Goal: Information Seeking & Learning: Learn about a topic

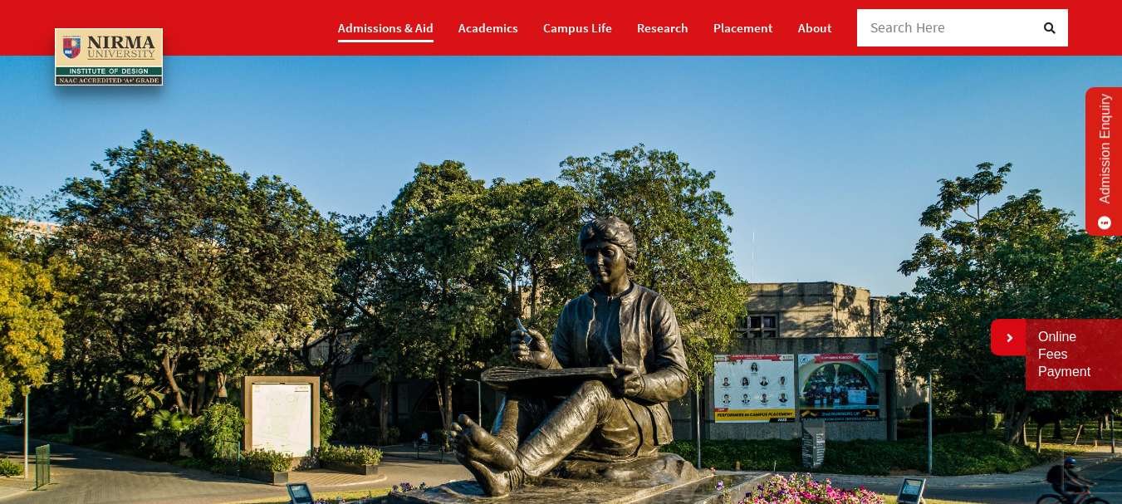
click at [397, 28] on link "Admissions & Aid" at bounding box center [386, 27] width 96 height 29
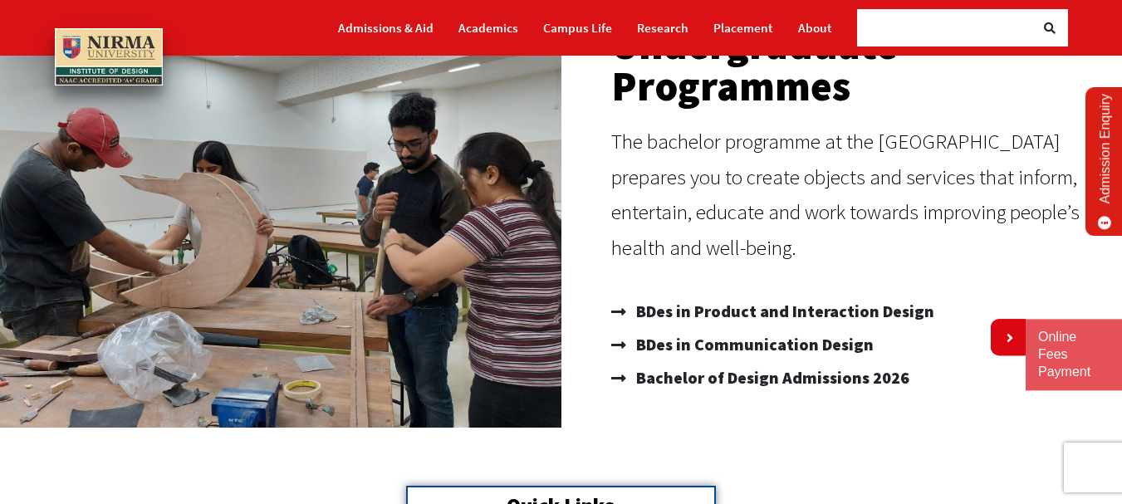
scroll to position [249, 0]
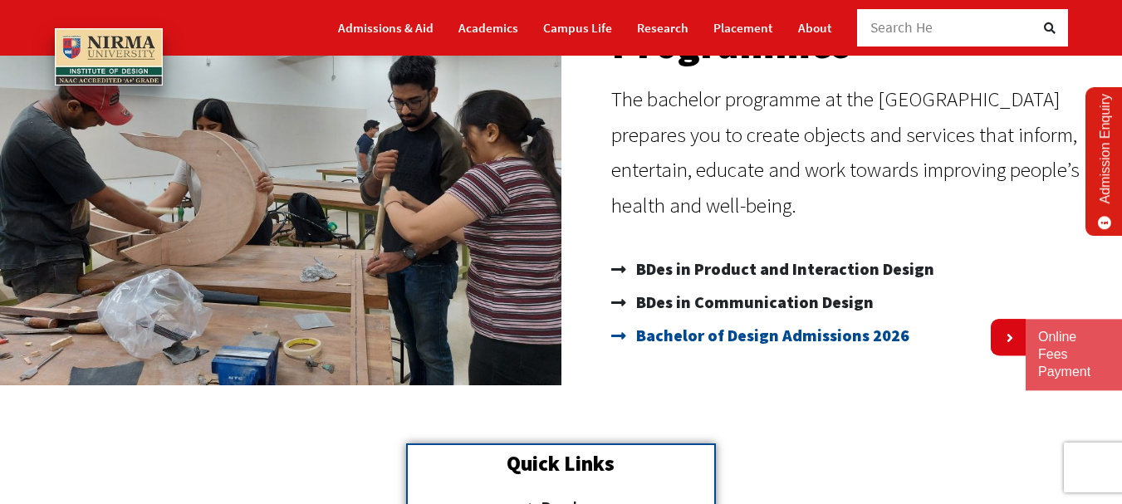
click at [764, 339] on span "Bachelor of Design Admissions 2026" at bounding box center [770, 335] width 277 height 33
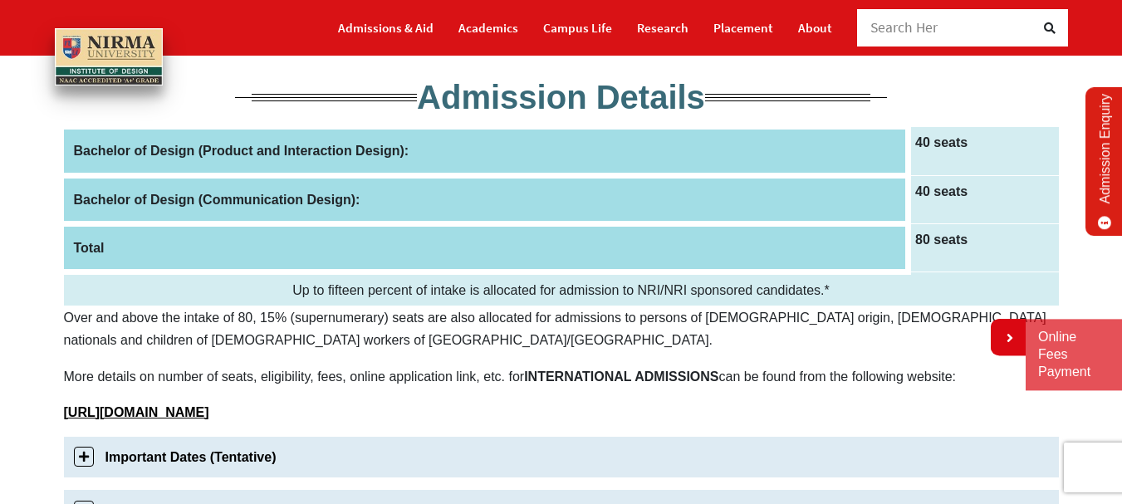
scroll to position [249, 0]
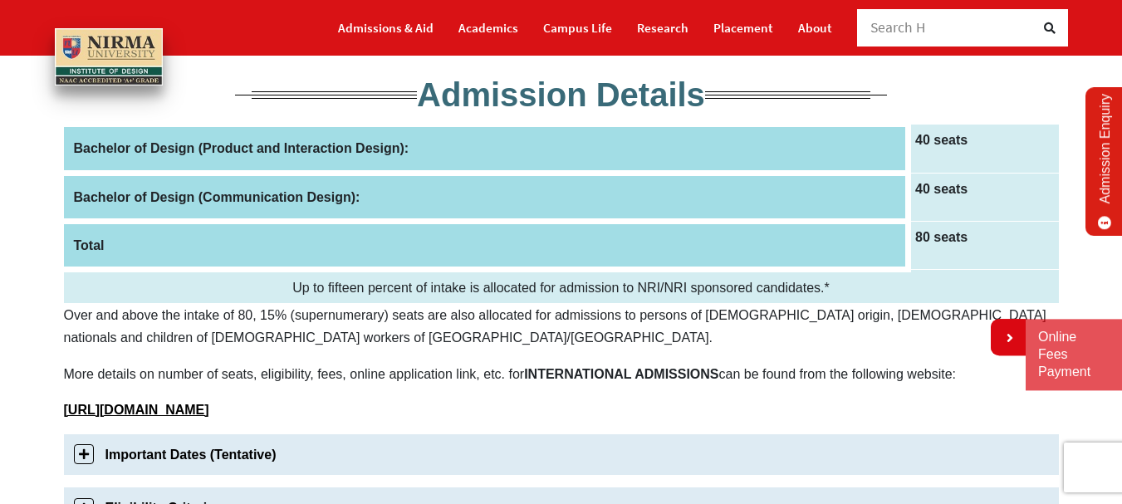
drag, startPoint x: 52, startPoint y: 139, endPoint x: 404, endPoint y: 175, distance: 354.0
click at [341, 149] on th "Bachelor of Design (Product and Interaction Design):" at bounding box center [486, 149] width 845 height 48
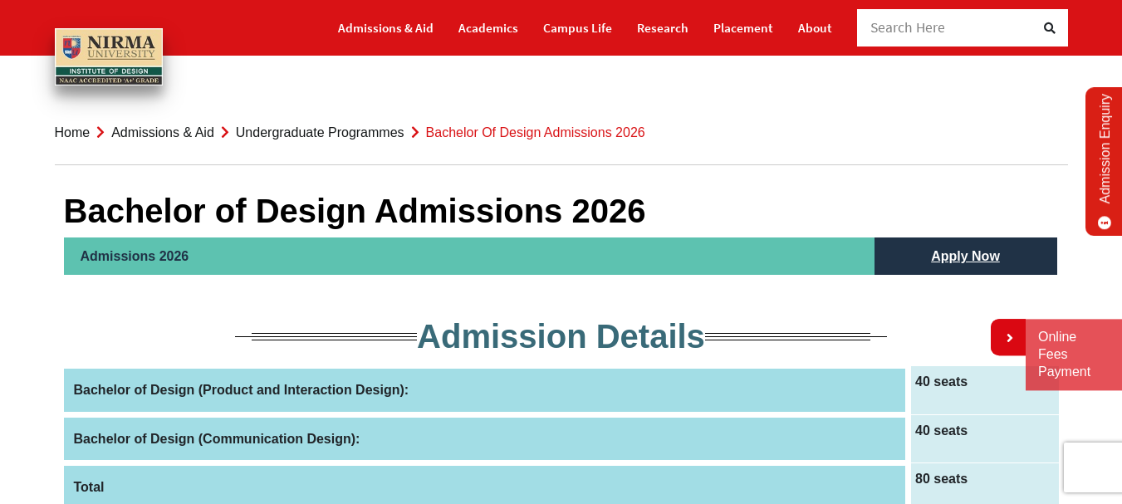
scroll to position [0, 0]
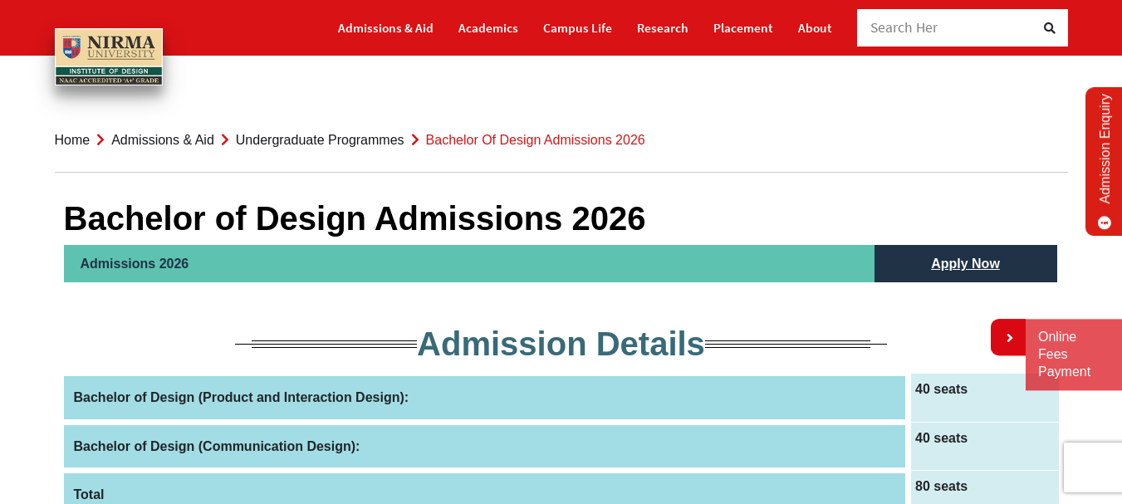
click at [211, 267] on h2 "Admissions 2026" at bounding box center [469, 263] width 811 height 37
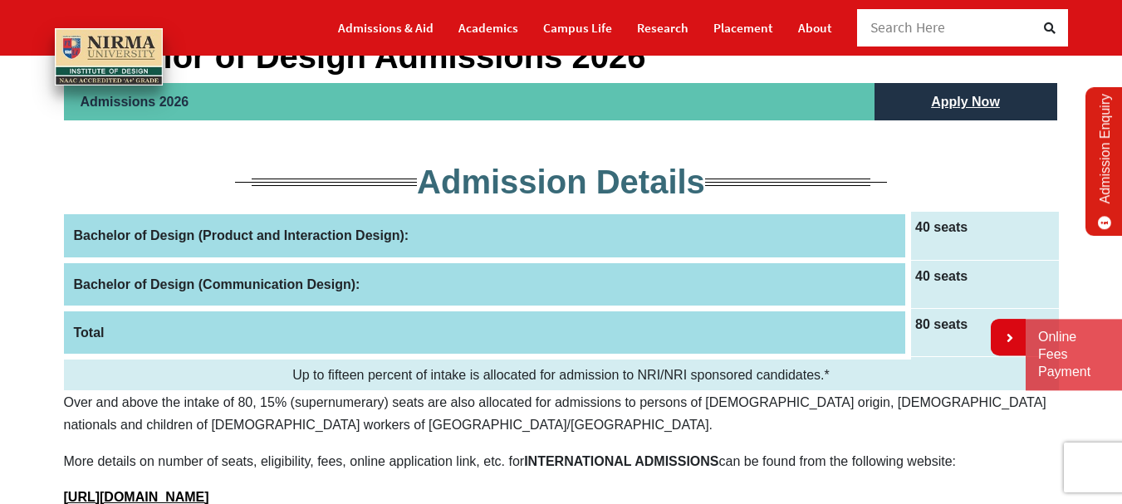
scroll to position [166, 0]
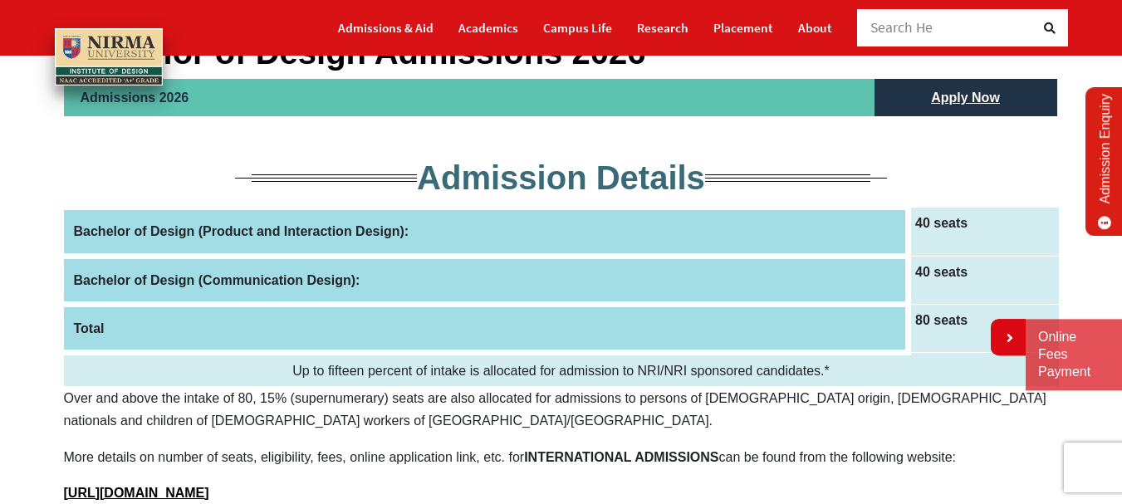
drag, startPoint x: 434, startPoint y: 234, endPoint x: 47, endPoint y: 229, distance: 387.0
drag, startPoint x: 76, startPoint y: 278, endPoint x: 340, endPoint y: 310, distance: 266.0
click at [340, 310] on tbody "Bachelor of Design (Product and Interaction Design): 40 seats Bachelor of Desig…" at bounding box center [561, 297] width 995 height 179
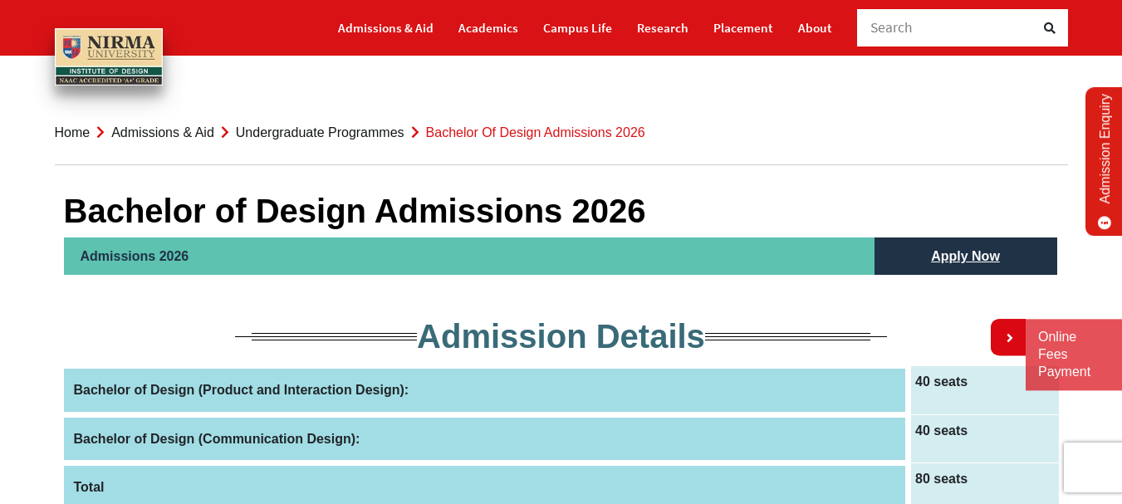
scroll to position [0, 0]
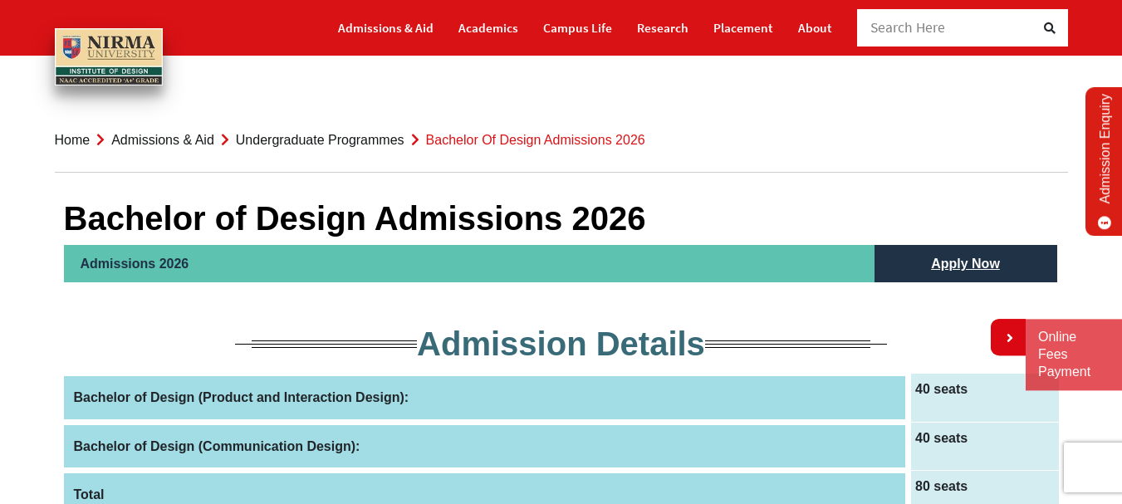
click at [95, 46] on img at bounding box center [109, 56] width 108 height 57
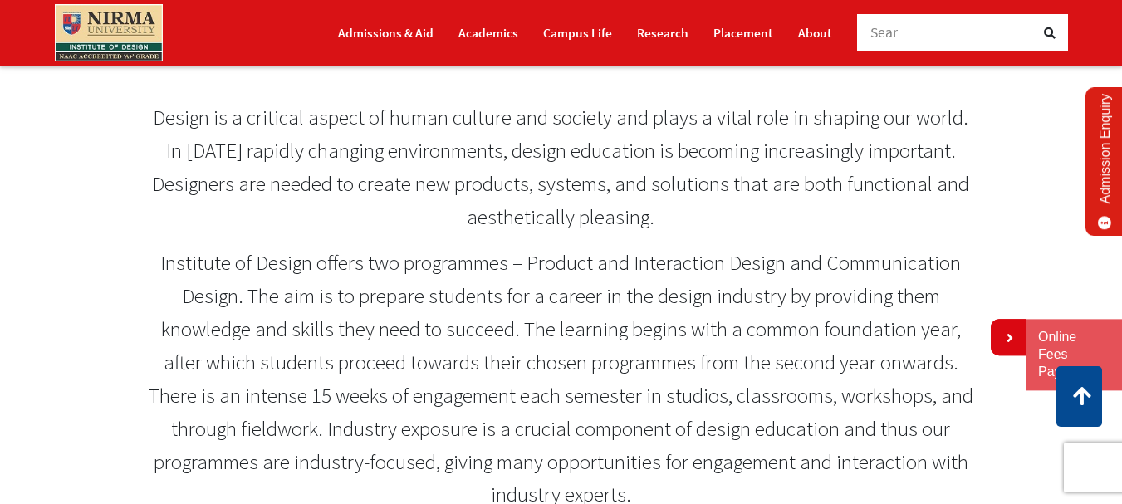
scroll to position [1080, 0]
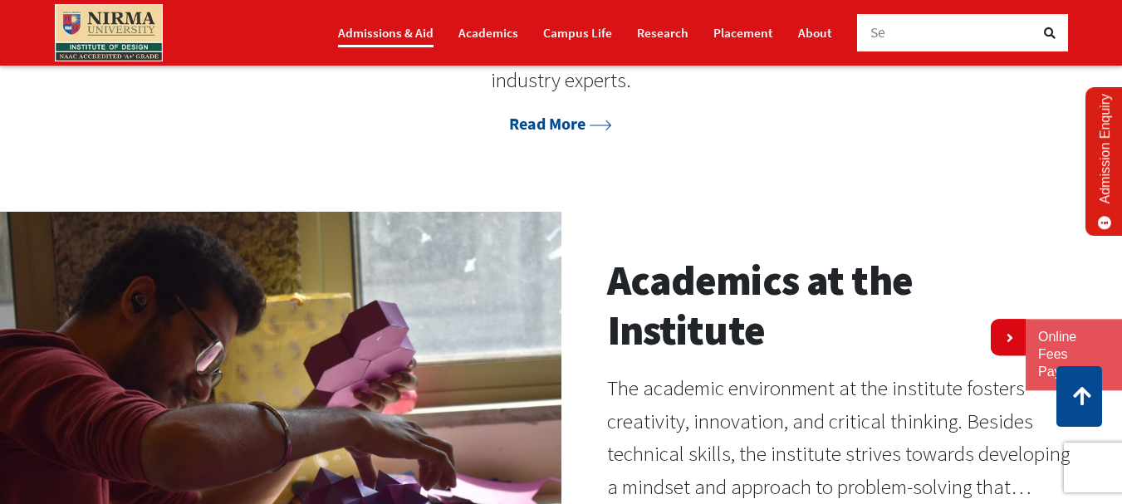
click at [399, 27] on link "Admissions & Aid" at bounding box center [386, 32] width 96 height 29
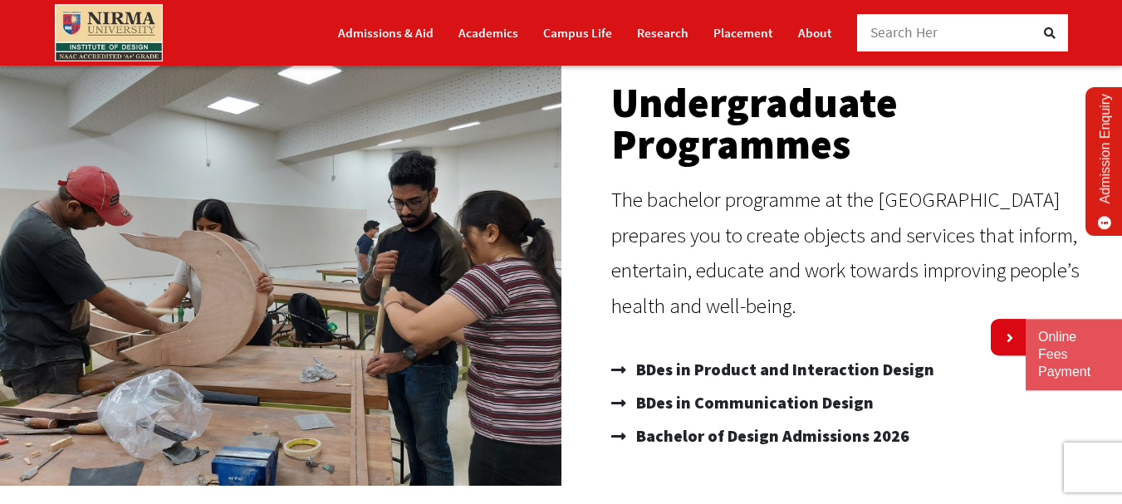
scroll to position [294, 0]
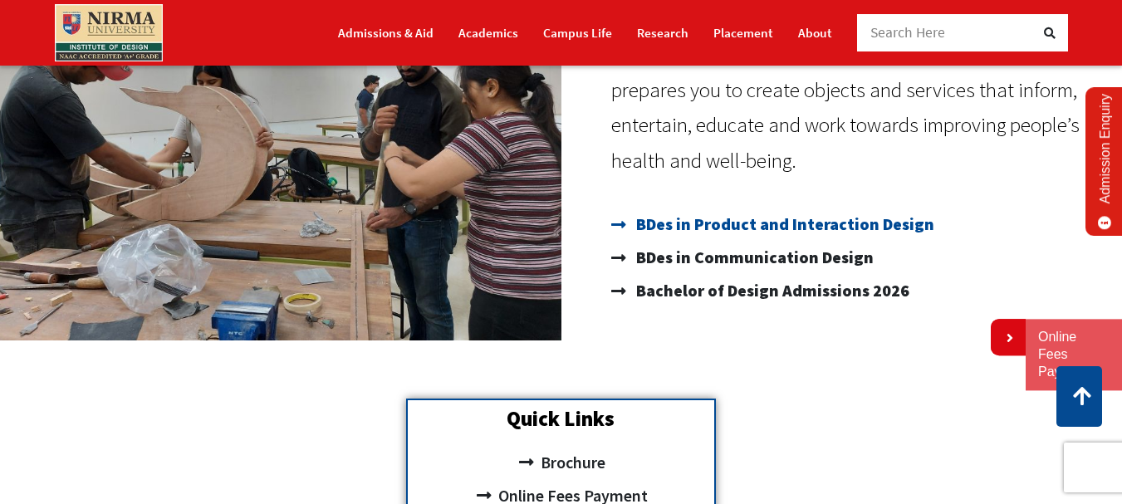
click at [714, 229] on span "BDes in Product and Interaction Design" at bounding box center [783, 224] width 302 height 33
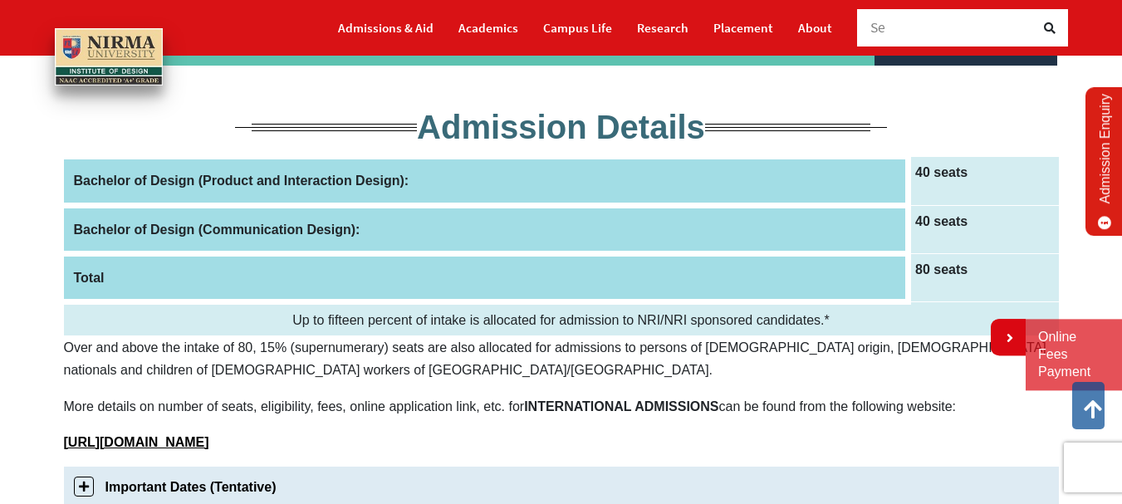
scroll to position [83, 0]
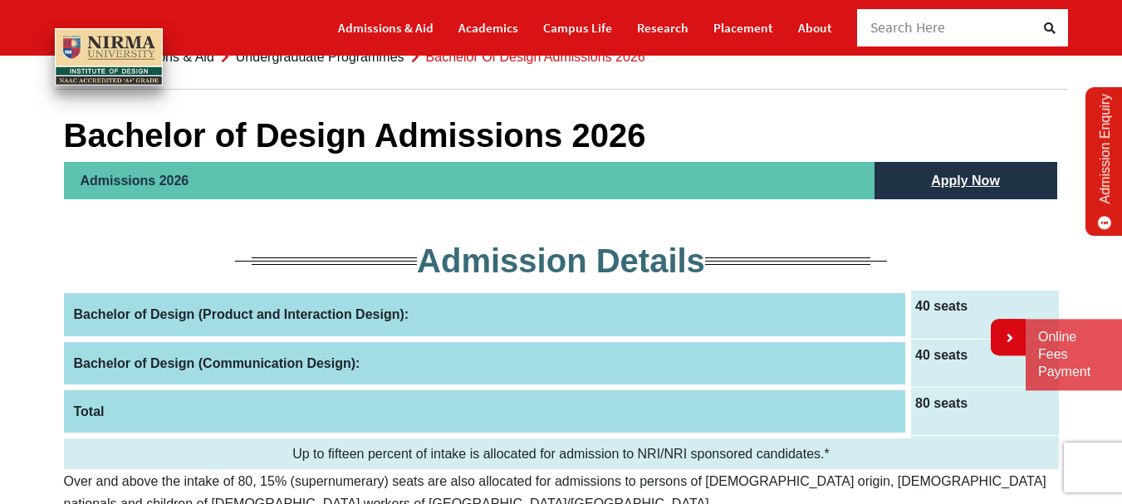
click at [147, 184] on h2 "Admissions 2026" at bounding box center [469, 180] width 811 height 37
click at [210, 318] on th "Bachelor of Design (Product and Interaction Design):" at bounding box center [486, 315] width 845 height 48
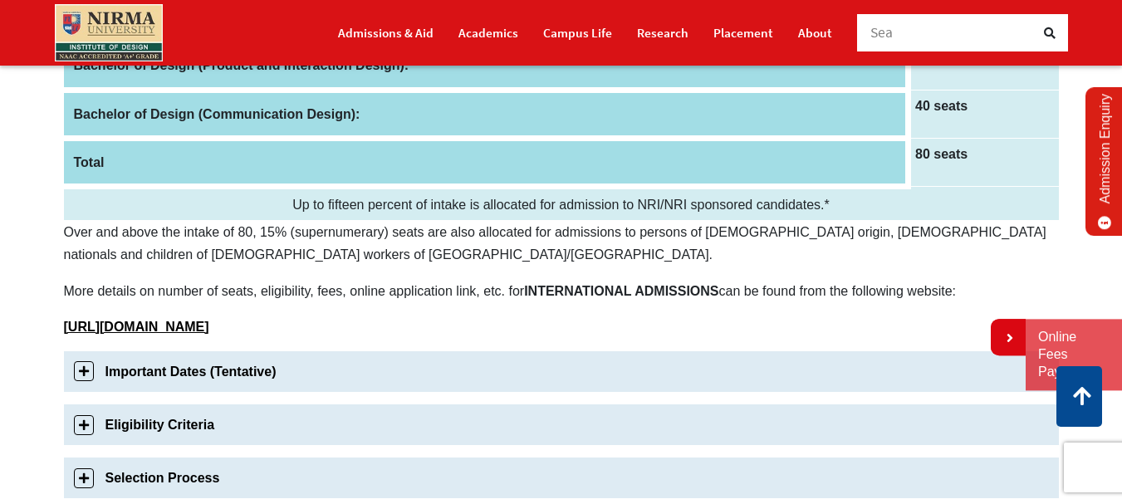
scroll to position [498, 0]
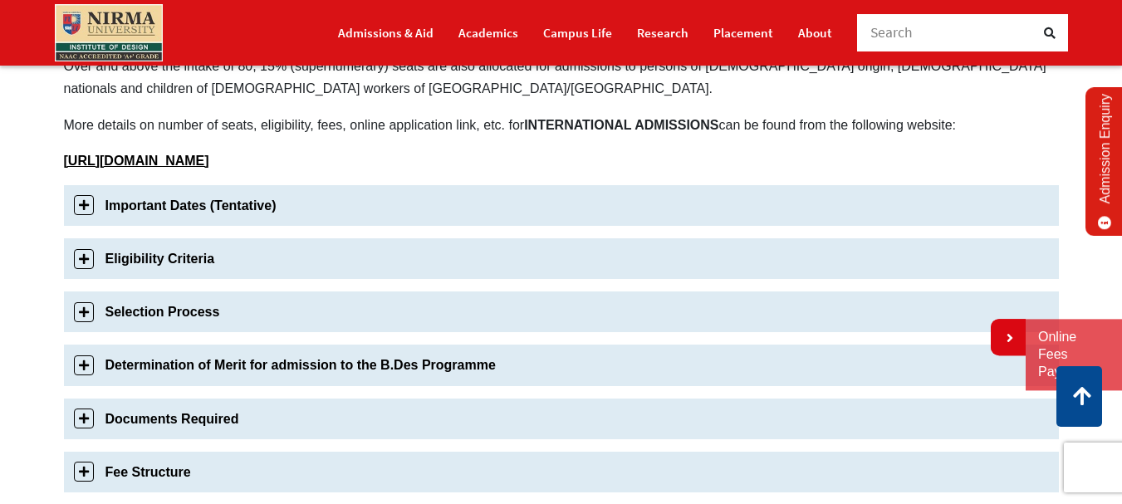
click at [174, 318] on link "Selection Process" at bounding box center [561, 311] width 995 height 41
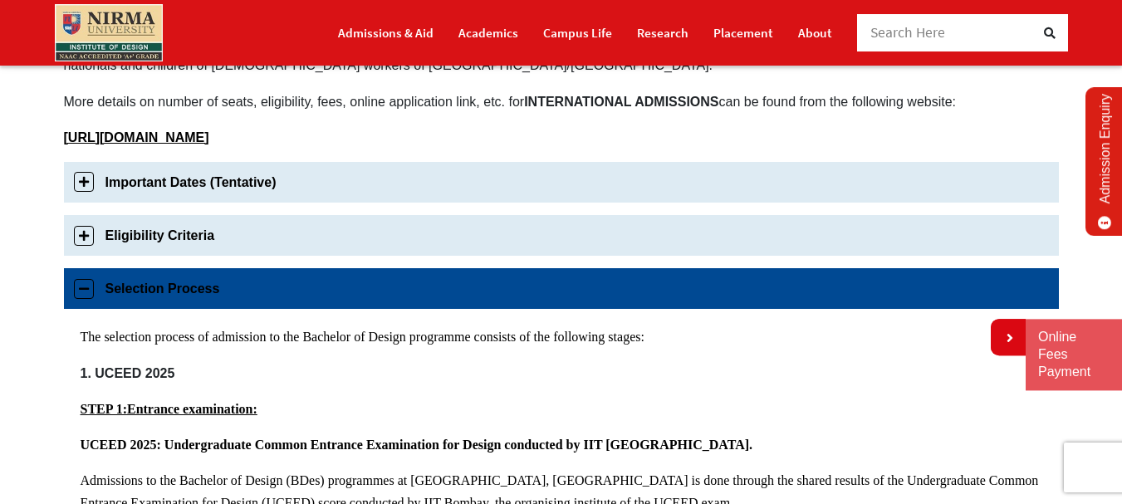
scroll to position [524, 0]
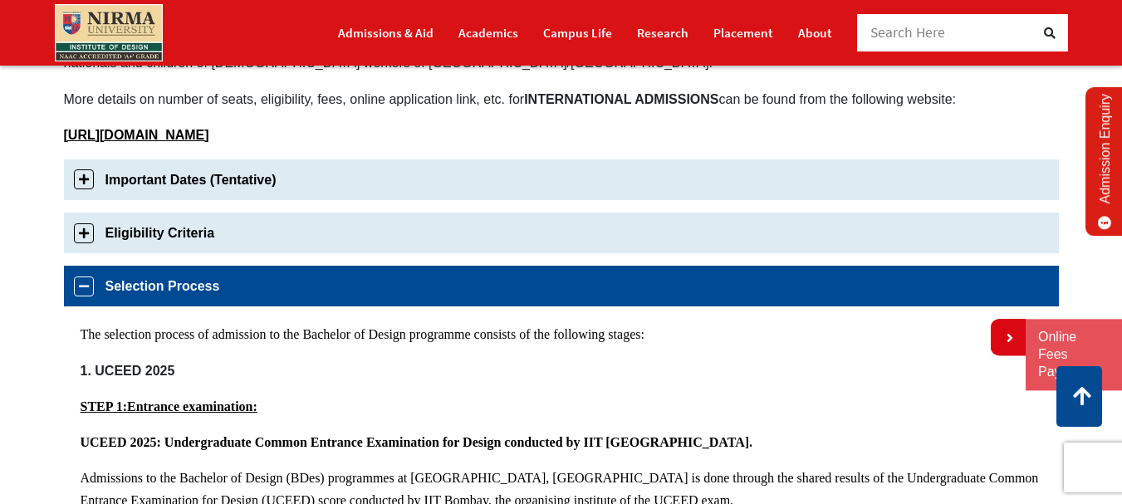
click at [198, 166] on link "Important Dates (Tentative)" at bounding box center [561, 179] width 995 height 41
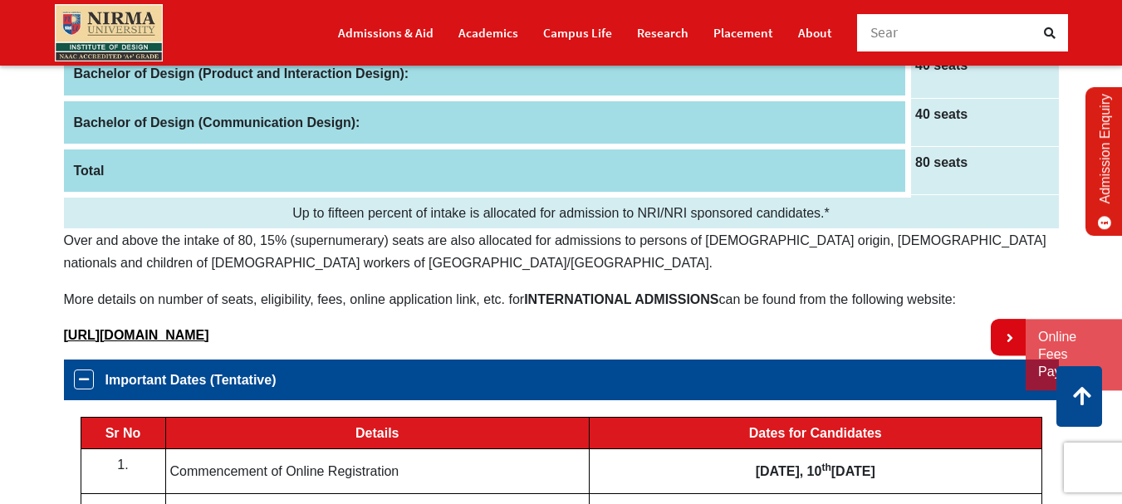
scroll to position [418, 0]
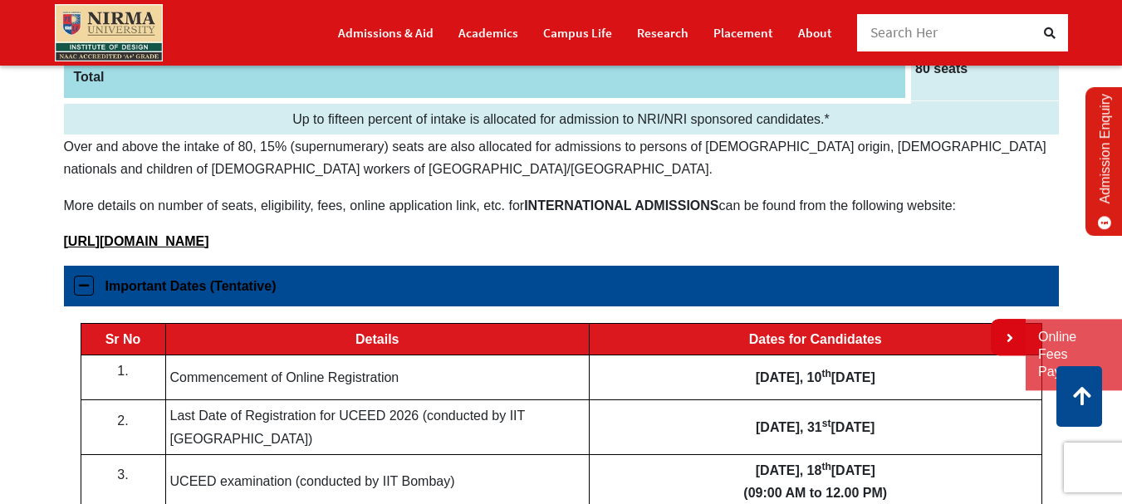
click at [171, 286] on link "Important Dates (Tentative)" at bounding box center [561, 286] width 995 height 41
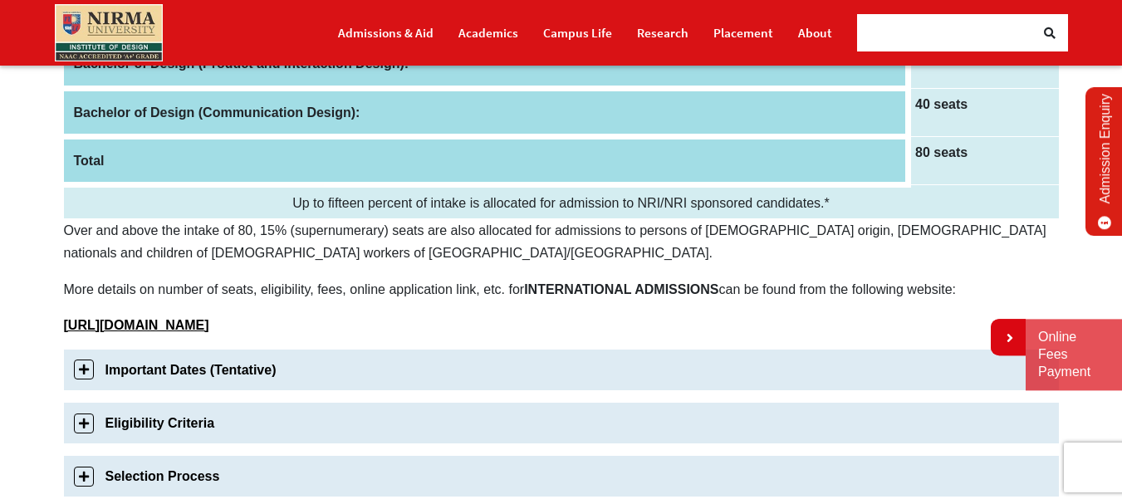
scroll to position [335, 0]
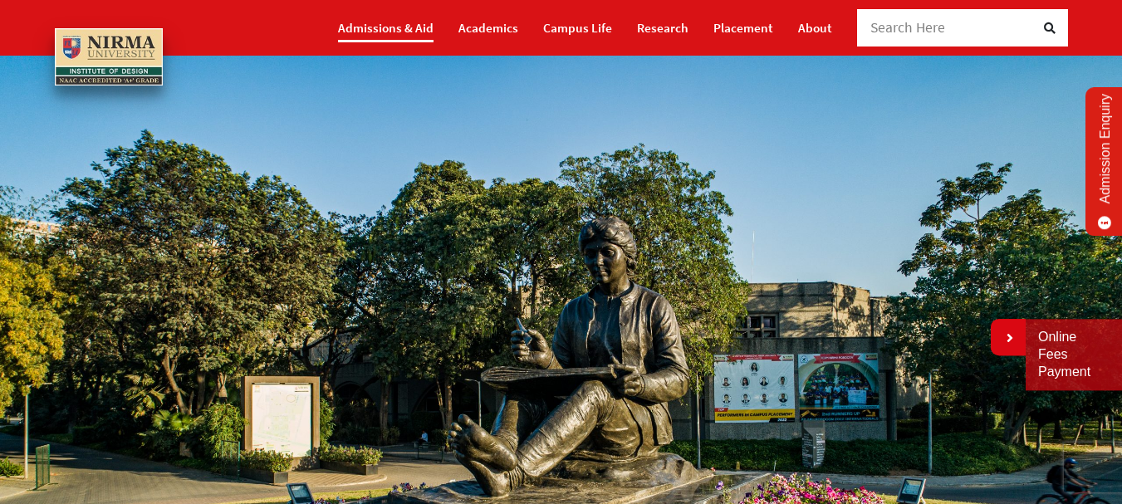
click at [393, 35] on link "Admissions & Aid" at bounding box center [386, 27] width 96 height 29
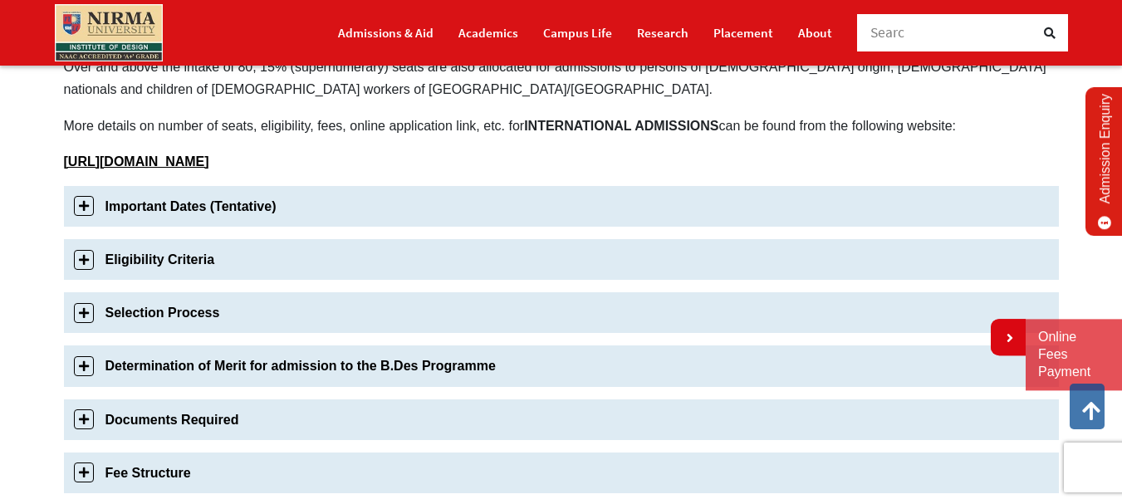
scroll to position [498, 0]
click at [203, 210] on link "Important Dates (Tentative)" at bounding box center [561, 205] width 995 height 41
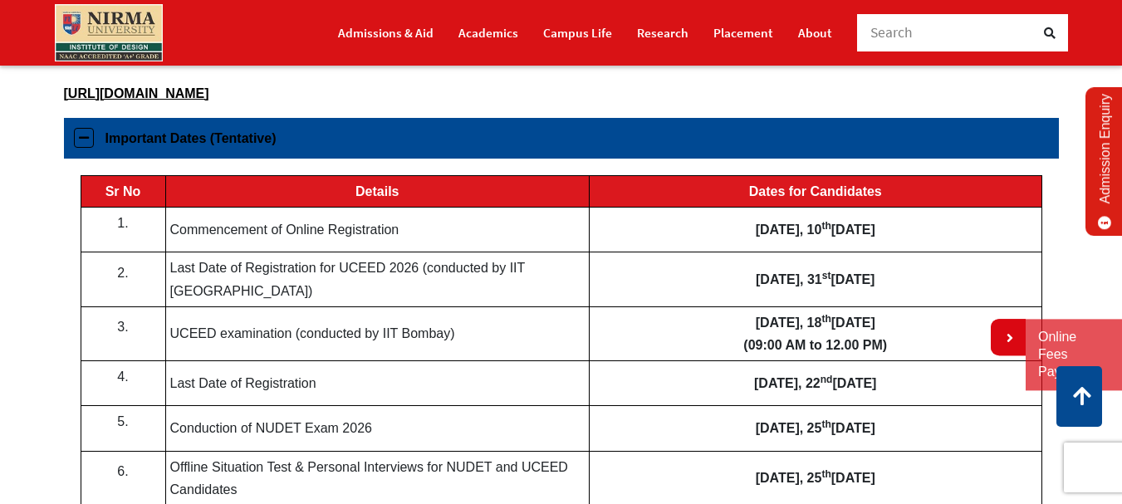
click at [203, 210] on div "Important Dates (Tentative) Sr No Details Dates for Candidates 1. Commencement …" at bounding box center [561, 342] width 995 height 449
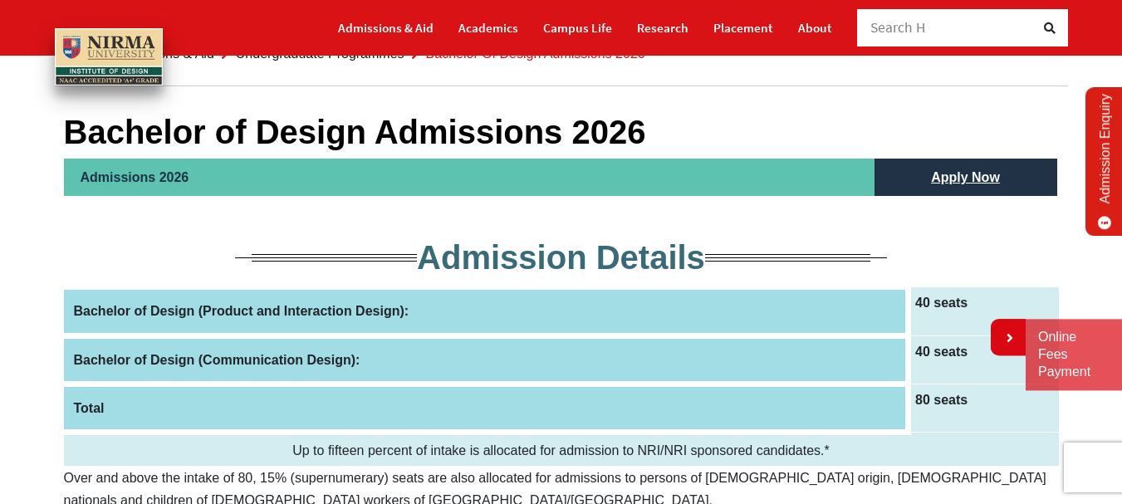
scroll to position [0, 0]
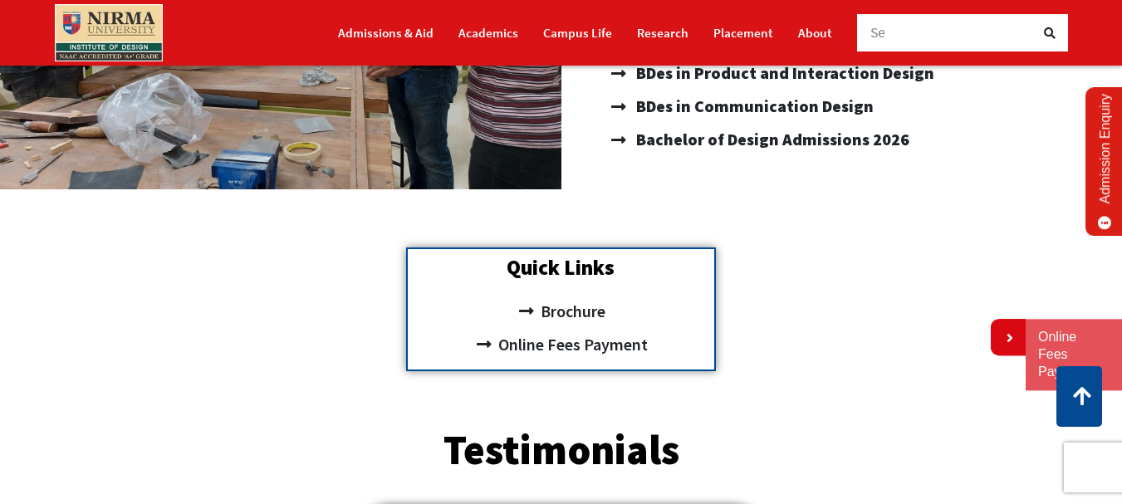
scroll to position [211, 0]
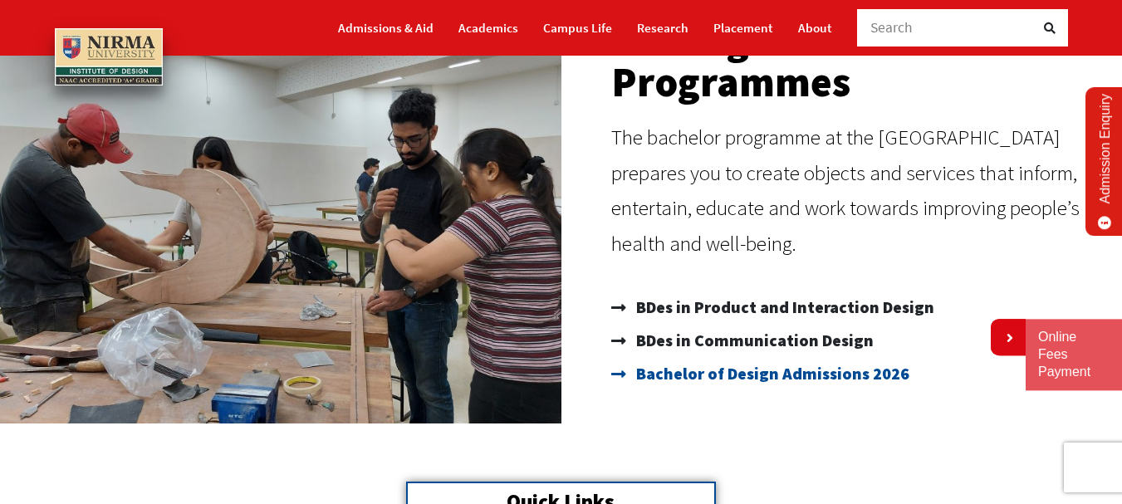
click at [752, 371] on span "Bachelor of Design Admissions 2026" at bounding box center [770, 373] width 277 height 33
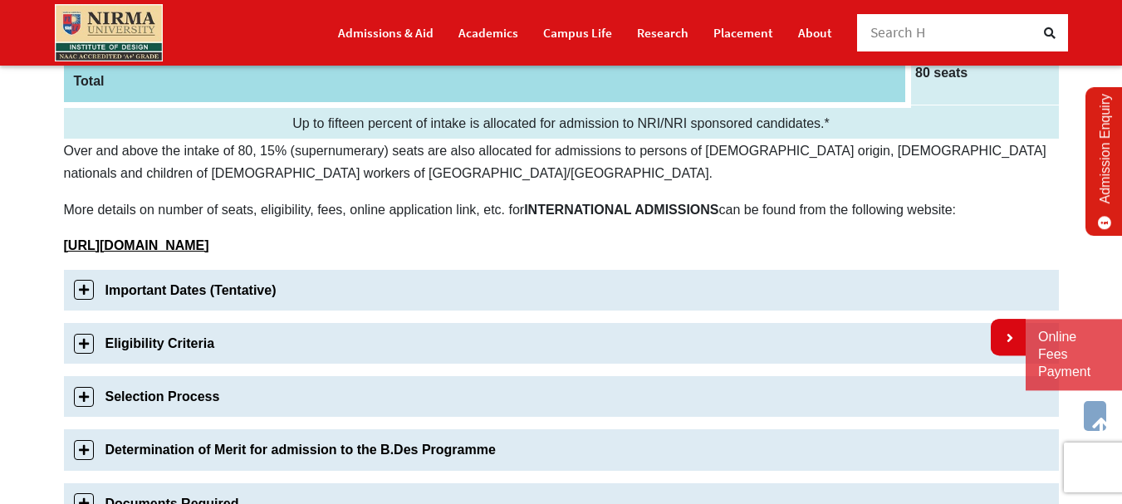
scroll to position [415, 0]
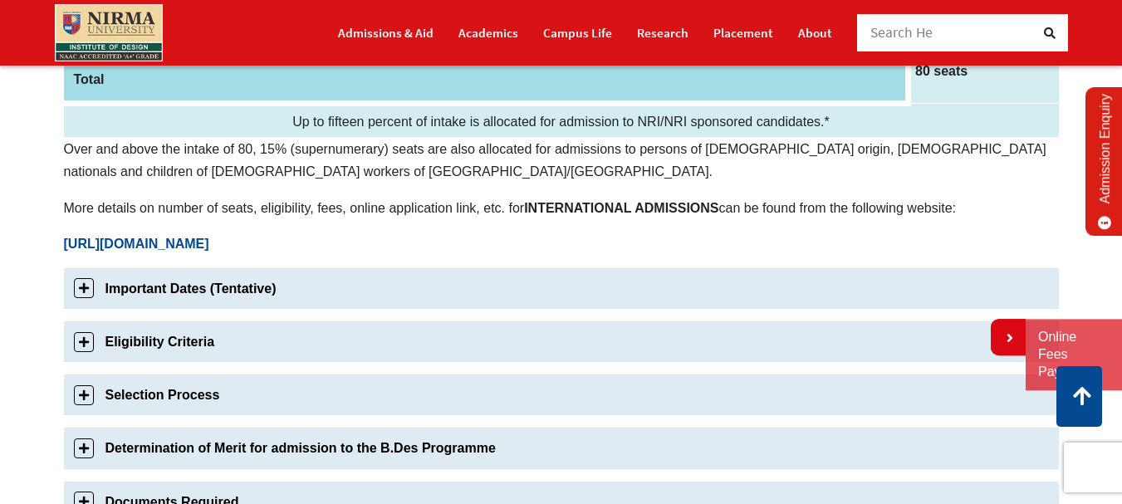
click at [209, 244] on b "http://internationalrelations.nirmauni.ac.in/admissions" at bounding box center [136, 244] width 145 height 14
click at [177, 289] on link "Important Dates (Tentative)" at bounding box center [561, 288] width 995 height 41
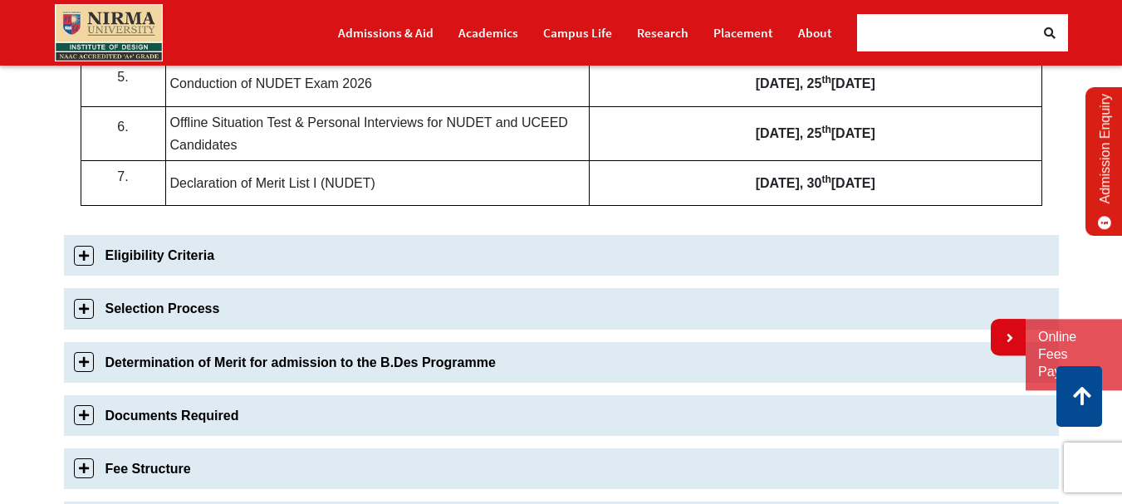
scroll to position [916, 0]
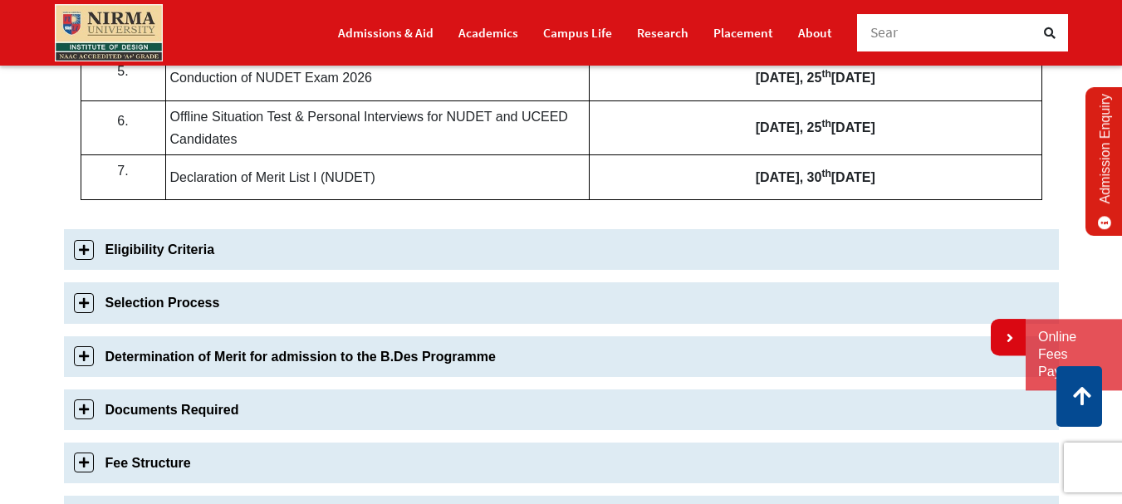
click at [189, 247] on link "Eligibility Criteria" at bounding box center [561, 249] width 995 height 41
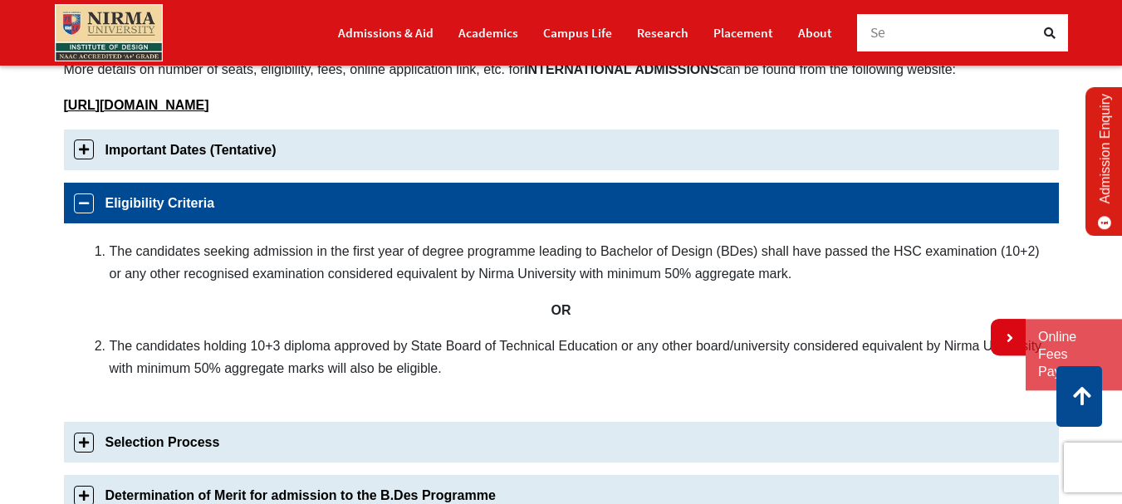
scroll to position [720, 0]
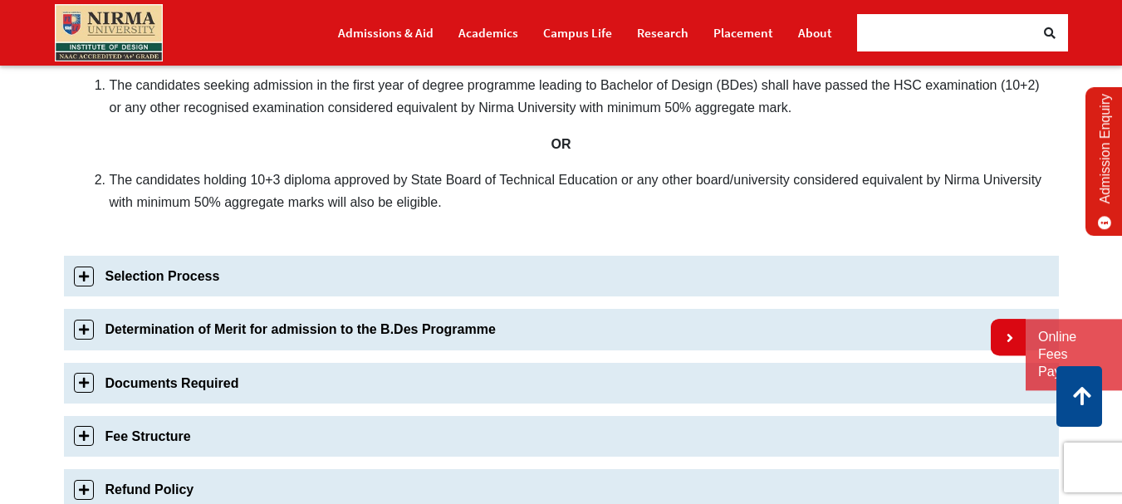
click at [209, 282] on link "Selection Process" at bounding box center [561, 276] width 995 height 41
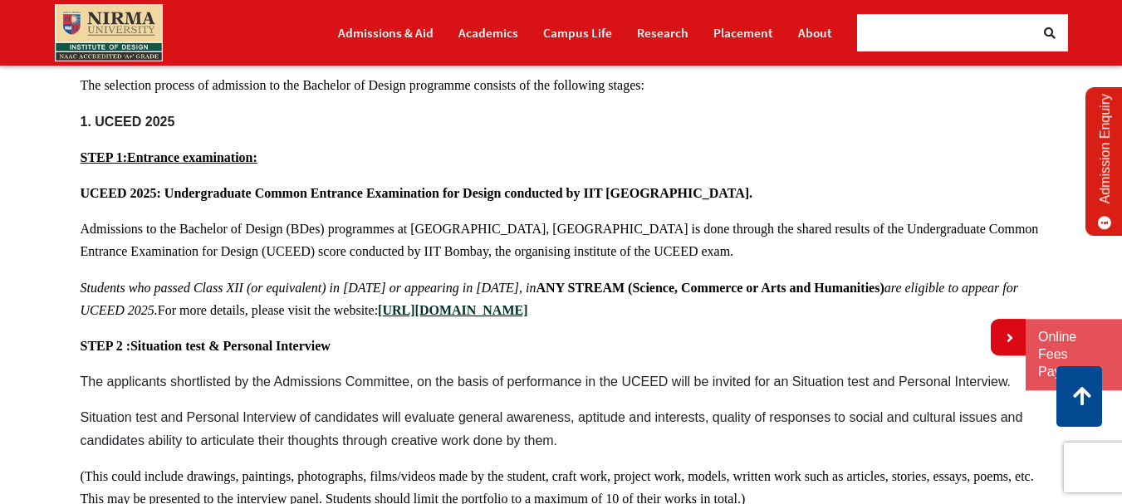
scroll to position [856, 0]
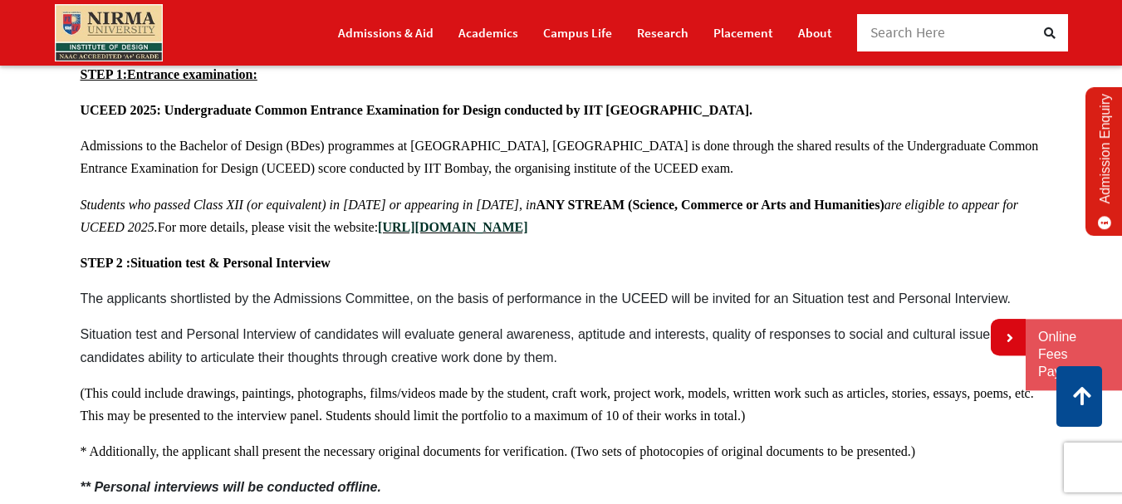
drag, startPoint x: 149, startPoint y: 261, endPoint x: 232, endPoint y: 262, distance: 83.1
click at [232, 262] on span "Situation test & Personal Interview" at bounding box center [230, 263] width 200 height 14
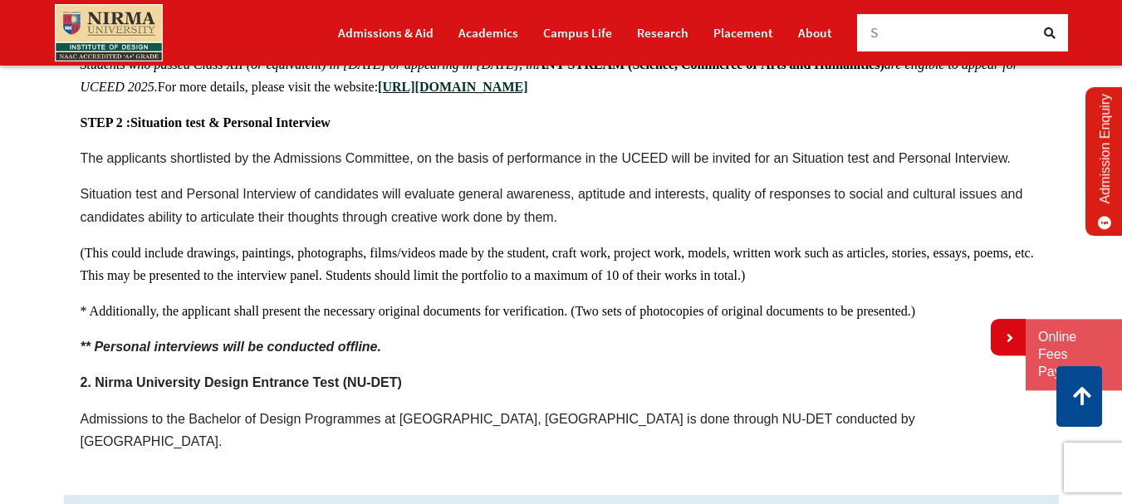
scroll to position [1022, 0]
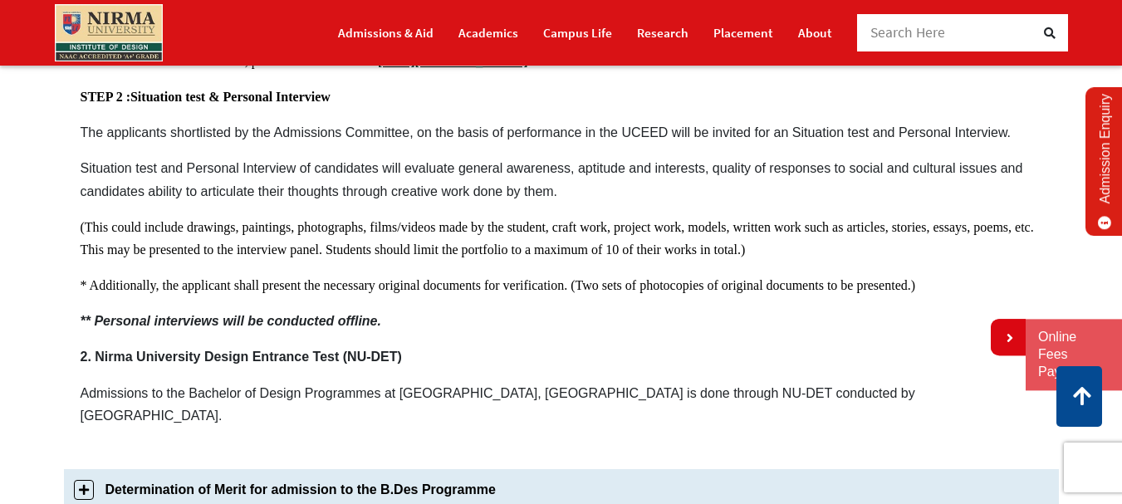
drag, startPoint x: 137, startPoint y: 319, endPoint x: 252, endPoint y: 329, distance: 115.0
click at [252, 329] on p "** Personal interviews will be conducted offline." at bounding box center [562, 321] width 962 height 22
drag, startPoint x: 99, startPoint y: 316, endPoint x: 267, endPoint y: 334, distance: 168.7
click at [244, 331] on p "** Personal interviews will be conducted offline." at bounding box center [562, 321] width 962 height 22
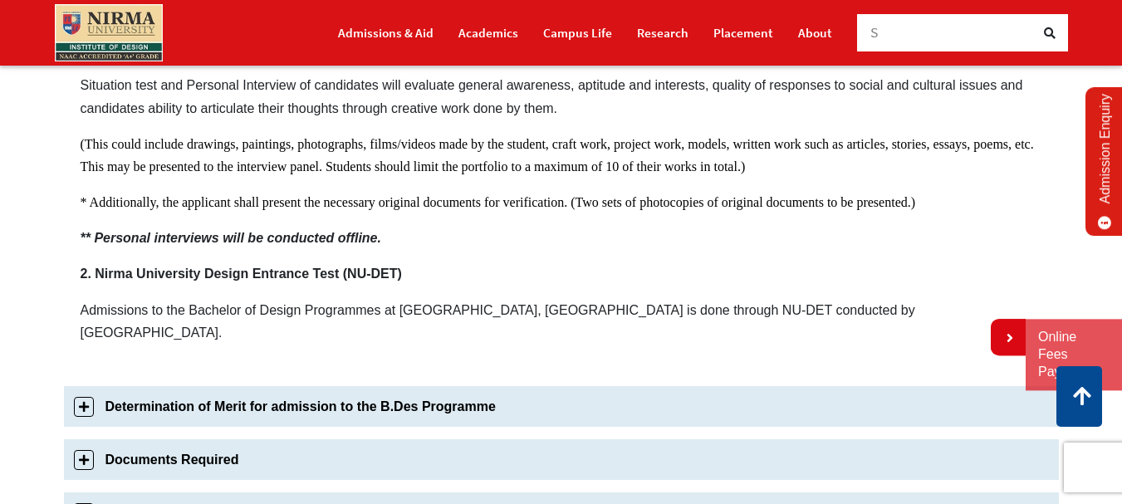
scroll to position [1188, 0]
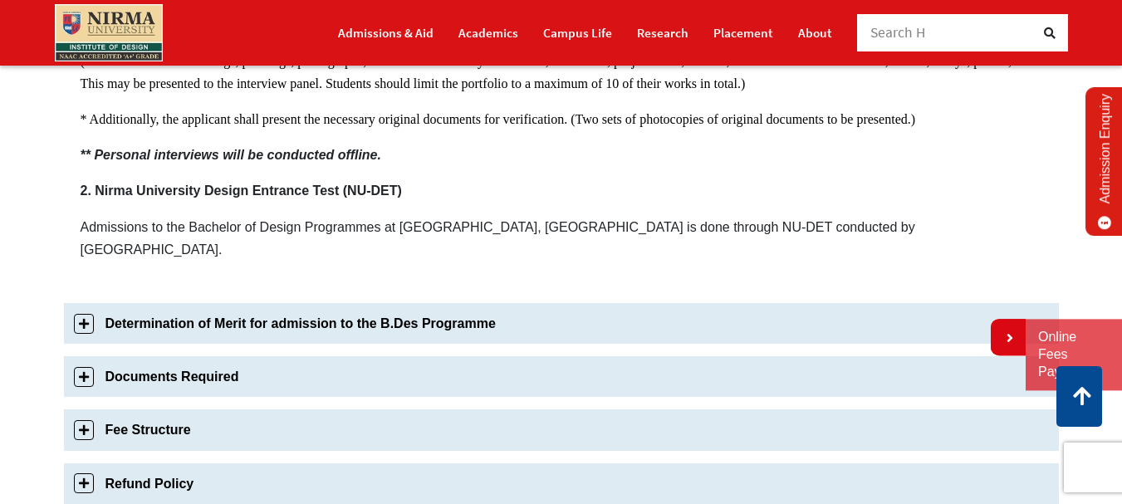
click at [206, 303] on link "Determination of Merit for admission to the B.Des Programme" at bounding box center [561, 323] width 995 height 41
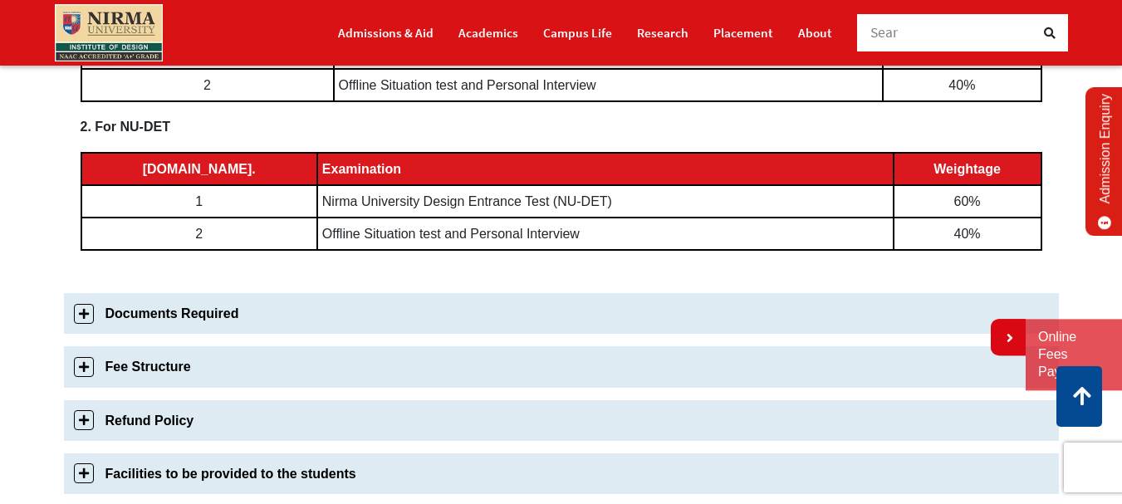
scroll to position [943, 0]
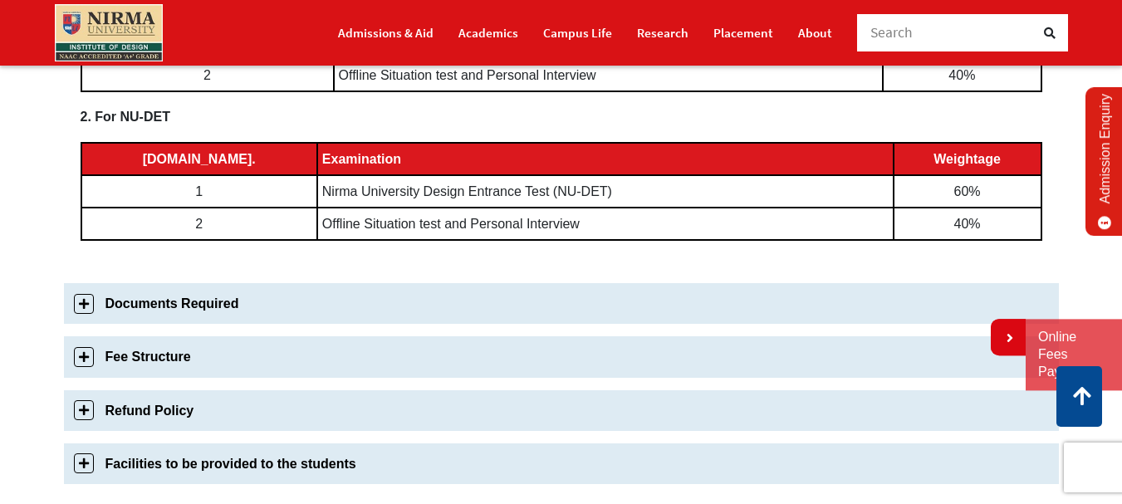
click at [167, 315] on link "Documents Required" at bounding box center [561, 303] width 995 height 41
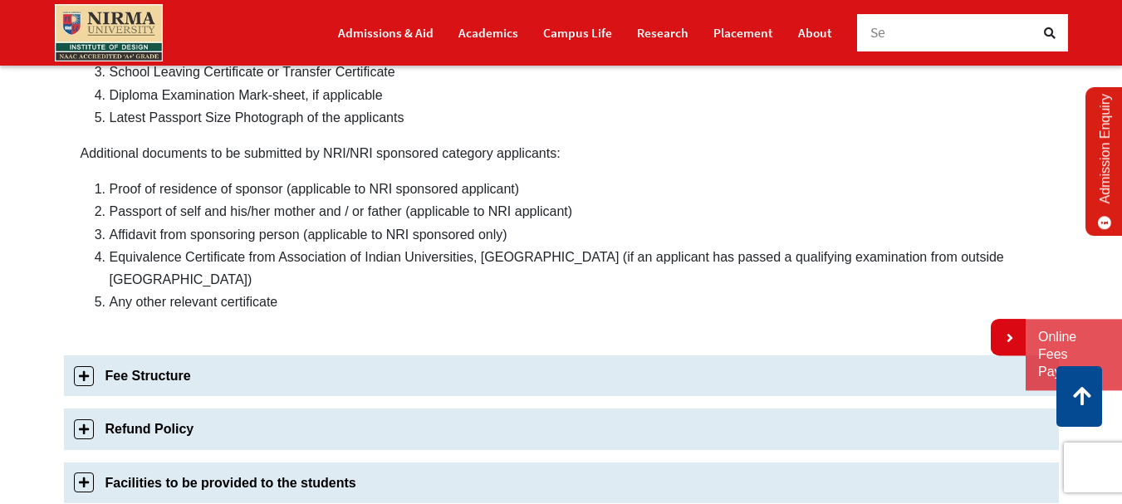
scroll to position [993, 0]
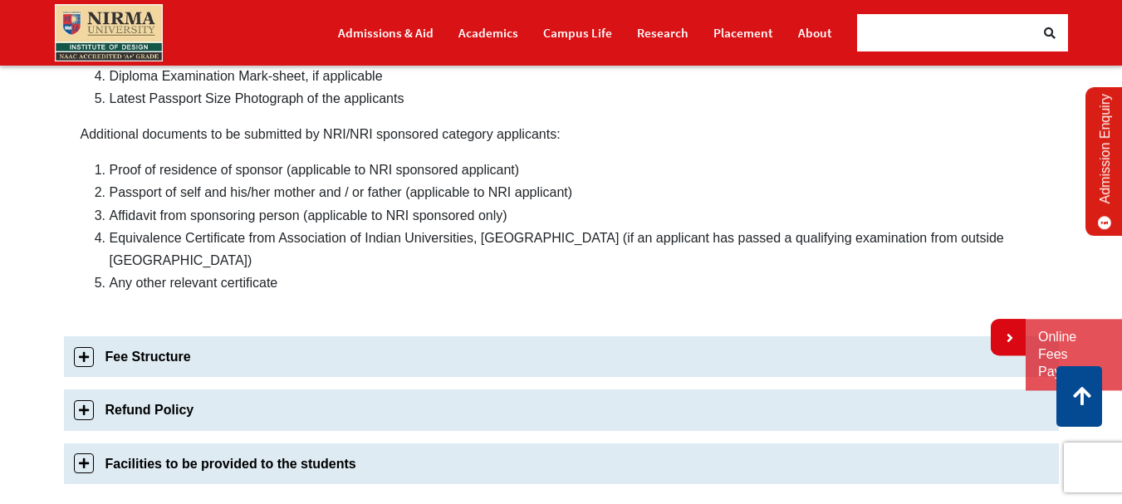
click at [150, 336] on link "Fee Structure" at bounding box center [561, 356] width 995 height 41
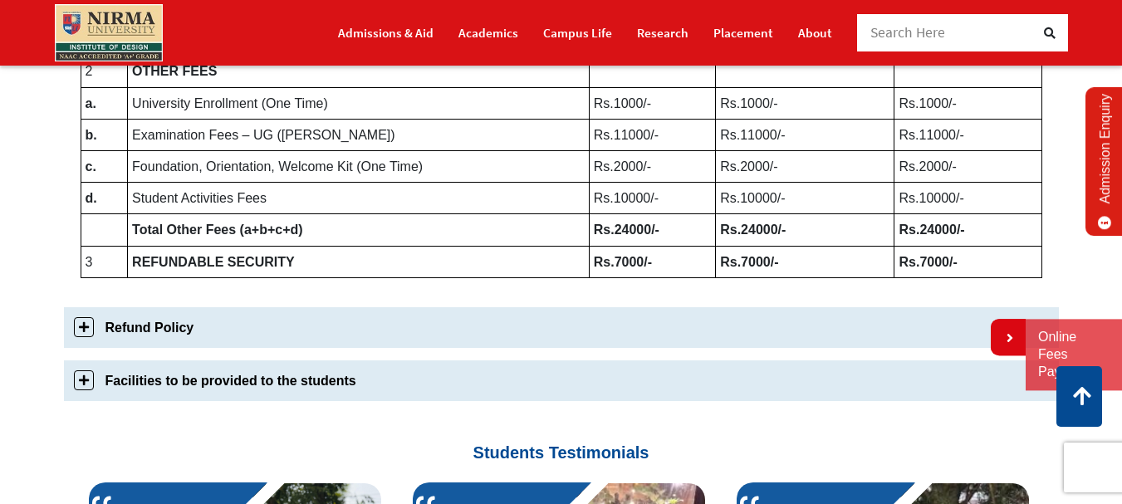
scroll to position [1016, 0]
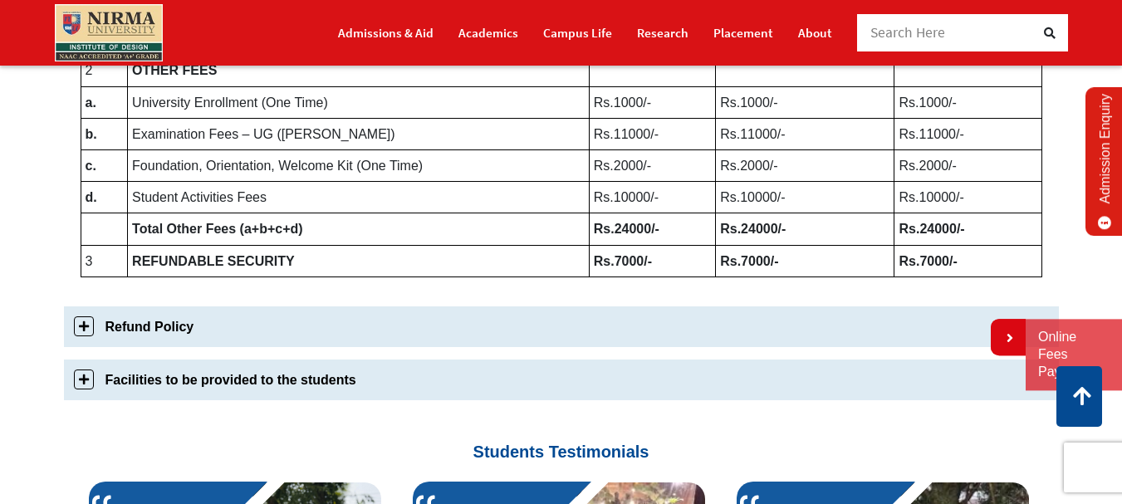
click at [148, 337] on link "Refund Policy" at bounding box center [561, 326] width 995 height 41
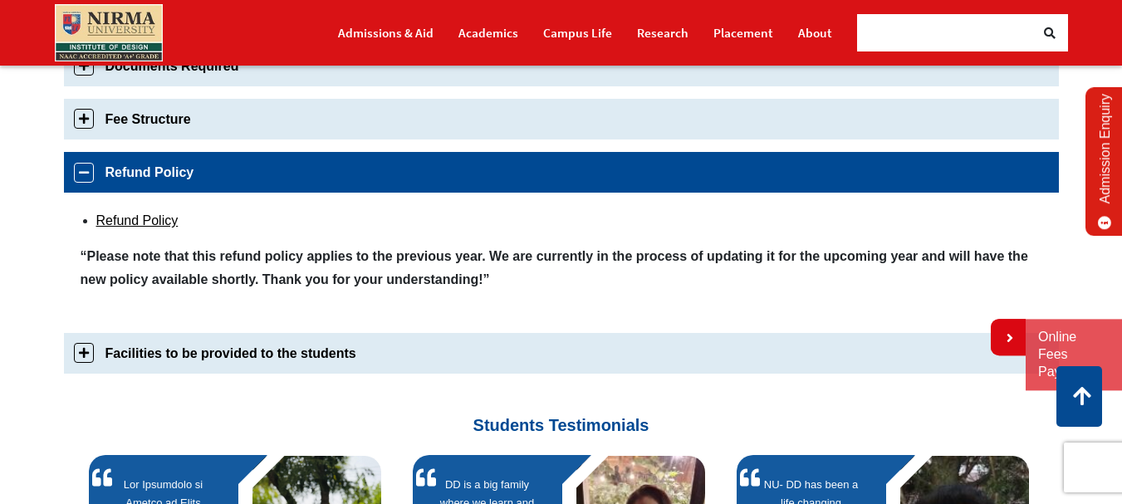
scroll to position [904, 0]
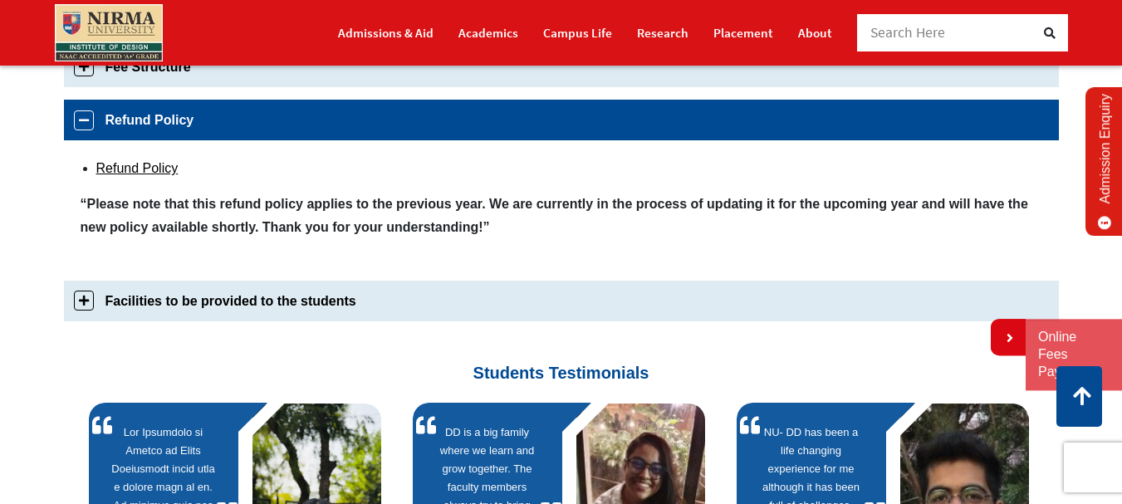
click at [163, 301] on link "Facilities to be provided to the students" at bounding box center [561, 301] width 995 height 41
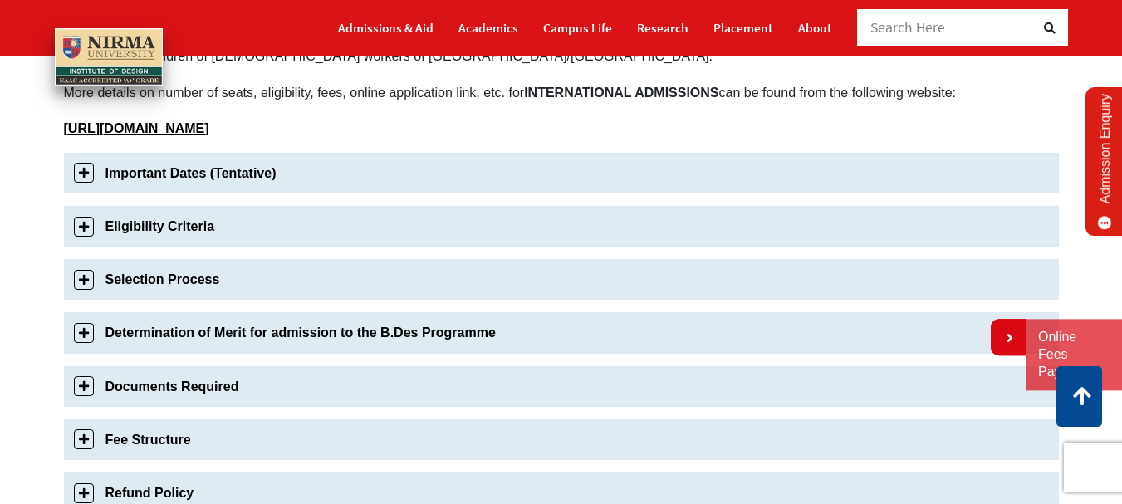
scroll to position [0, 0]
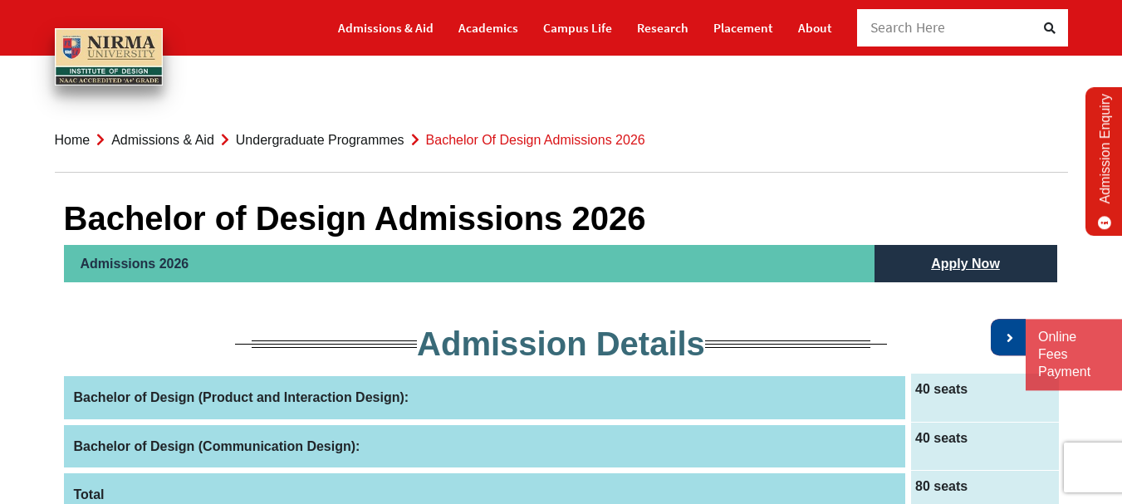
click at [1012, 341] on icon at bounding box center [1008, 337] width 10 height 13
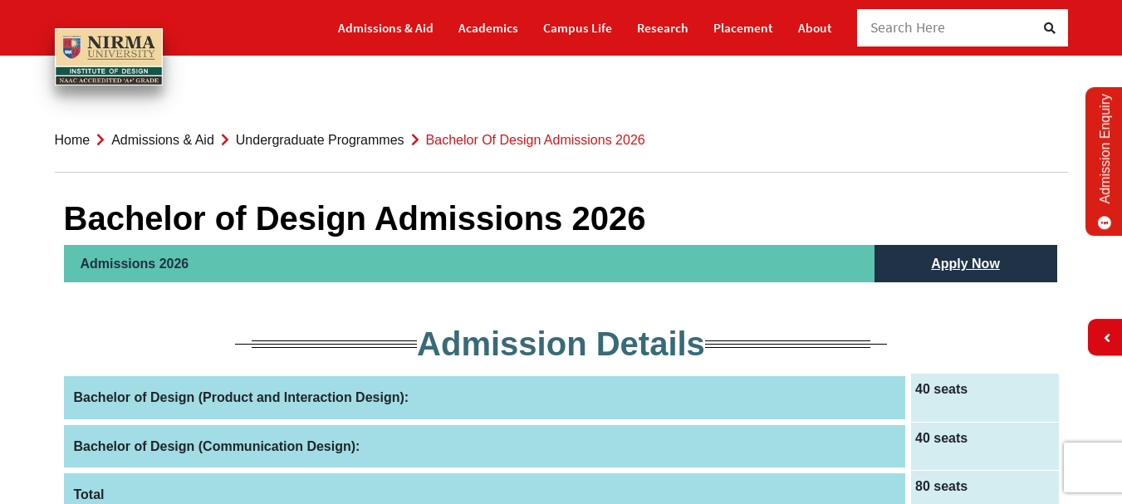
click at [159, 267] on h2 "Admissions 2026" at bounding box center [469, 263] width 811 height 37
click at [975, 265] on link "Apply Now" at bounding box center [965, 263] width 102 height 37
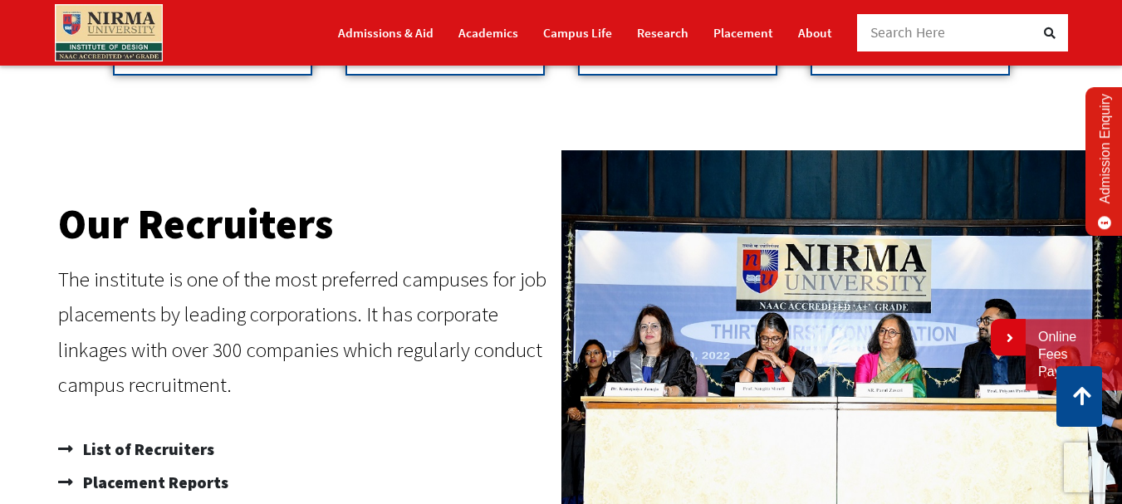
scroll to position [830, 0]
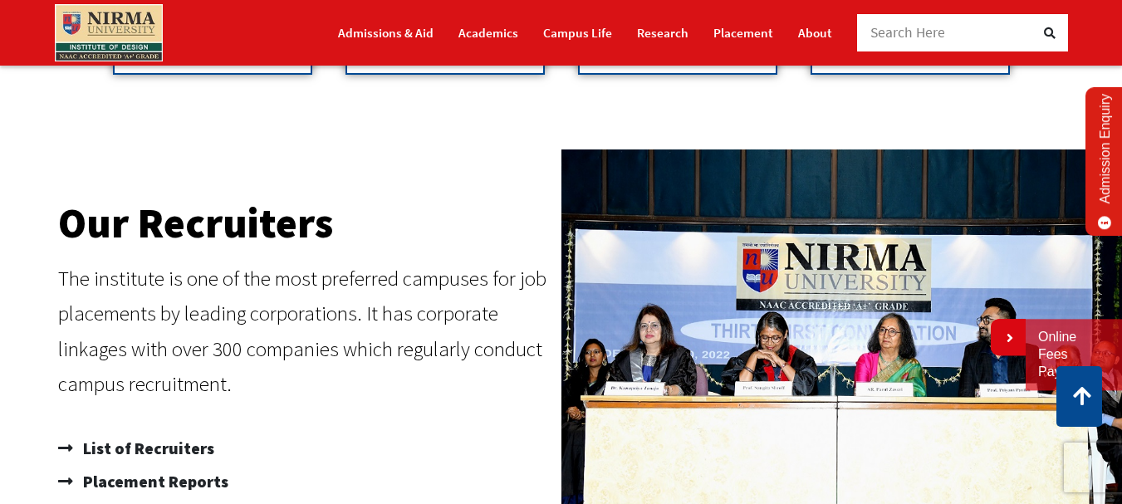
drag, startPoint x: 71, startPoint y: 217, endPoint x: 293, endPoint y: 239, distance: 223.7
click at [293, 239] on h2 "Our Recruiters" at bounding box center [305, 224] width 495 height 42
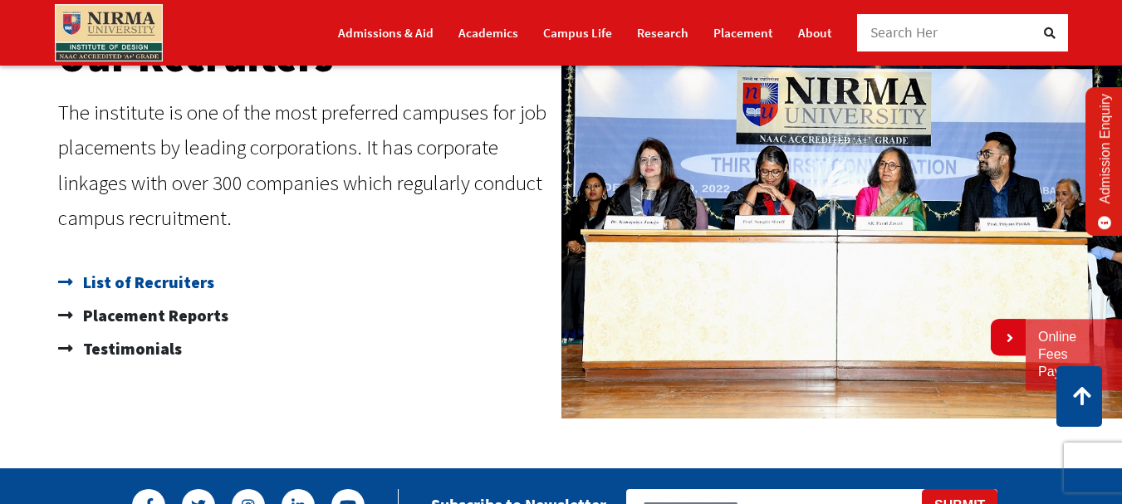
click at [160, 278] on span "List of Recruiters" at bounding box center [146, 282] width 135 height 33
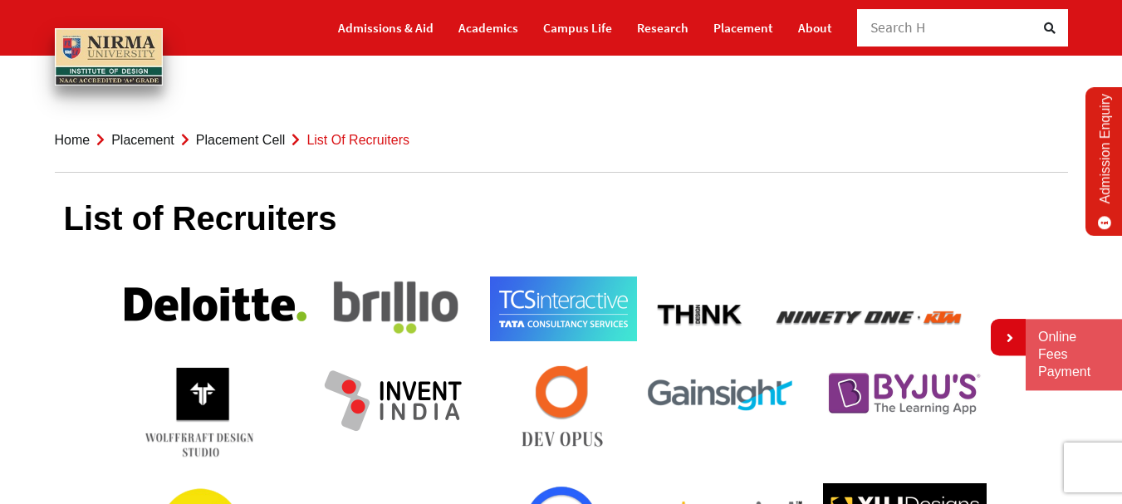
drag, startPoint x: 70, startPoint y: 210, endPoint x: 308, endPoint y: 223, distance: 238.7
click at [307, 223] on h1 "List of Recruiters" at bounding box center [561, 218] width 995 height 40
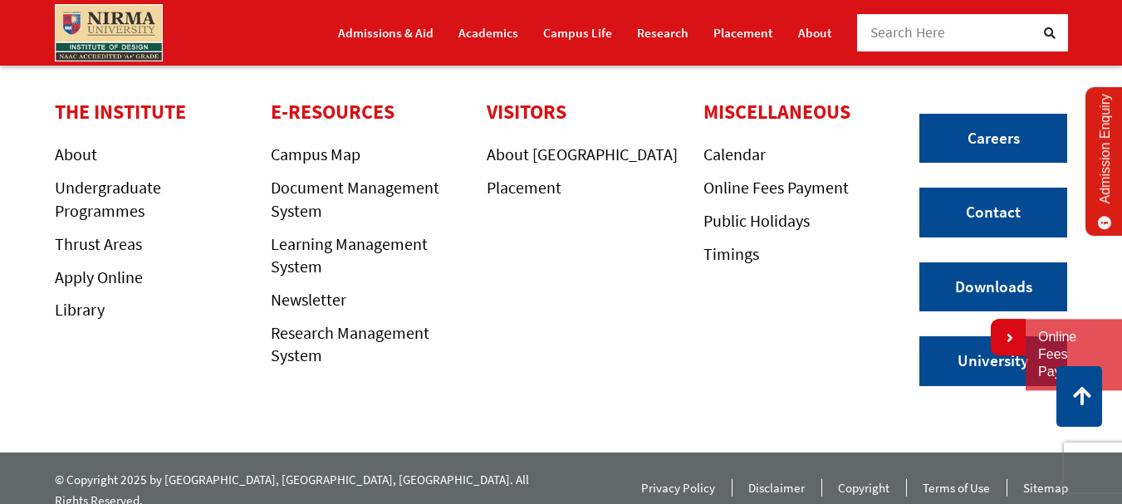
scroll to position [1440, 0]
